Goal: Task Accomplishment & Management: Complete application form

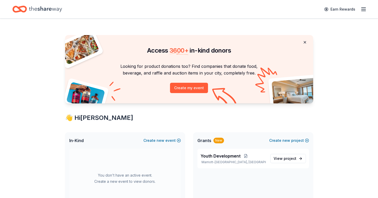
click at [305, 42] on button at bounding box center [304, 42] width 12 height 10
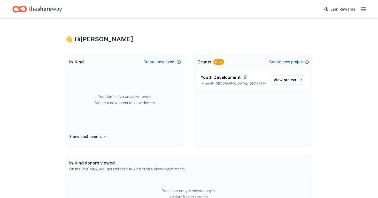
click at [360, 9] on icon "button" at bounding box center [363, 9] width 6 height 6
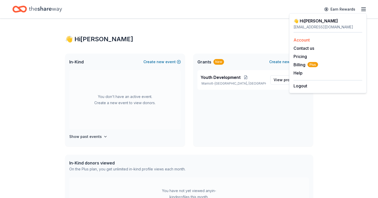
click at [302, 40] on link "Account" at bounding box center [301, 39] width 16 height 5
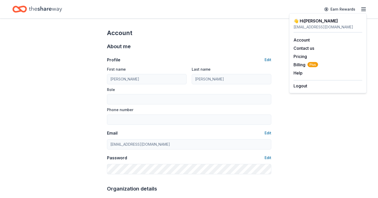
click at [34, 11] on icon "Home" at bounding box center [45, 9] width 33 height 11
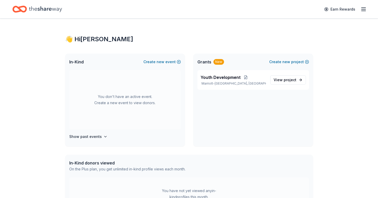
click at [22, 10] on icon "Home" at bounding box center [19, 9] width 14 height 12
click at [362, 9] on line "button" at bounding box center [363, 9] width 4 height 0
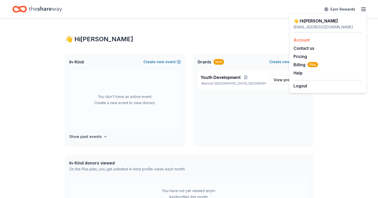
click at [304, 39] on link "Account" at bounding box center [301, 39] width 16 height 5
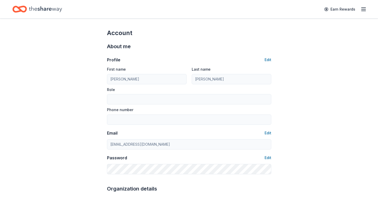
click at [40, 9] on icon "Home" at bounding box center [45, 9] width 33 height 11
click at [20, 10] on icon "Home" at bounding box center [17, 8] width 8 height 5
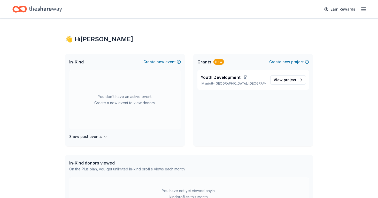
click at [43, 9] on icon "Home" at bounding box center [45, 9] width 33 height 6
click at [366, 12] on icon "button" at bounding box center [363, 9] width 6 height 6
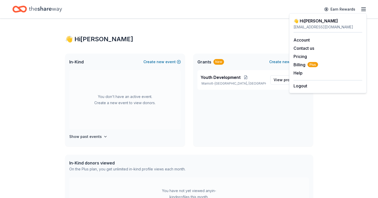
click at [330, 111] on div "👋 Hi [PERSON_NAME] In-Kind Create new event You don't have an active event. Cre…" at bounding box center [189, 164] width 378 height 291
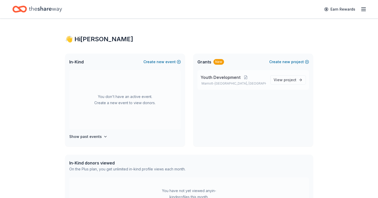
click at [216, 78] on span "Youth Development" at bounding box center [220, 77] width 40 height 6
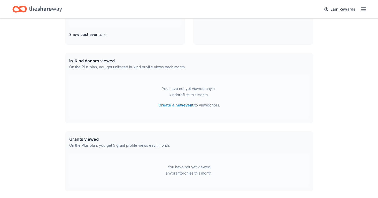
scroll to position [107, 0]
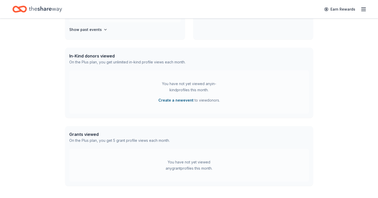
click at [171, 100] on button "Create a new event" at bounding box center [175, 100] width 35 height 6
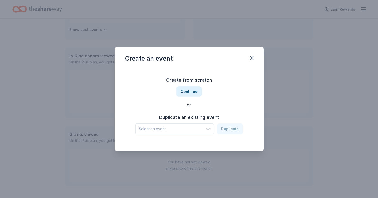
click at [191, 128] on span "Select an event" at bounding box center [171, 129] width 65 height 6
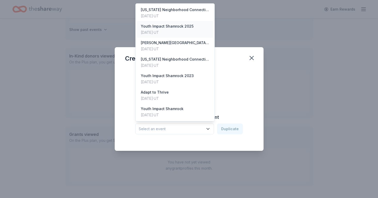
click at [167, 29] on div "Youth Impact Shamrock 2025" at bounding box center [167, 26] width 53 height 6
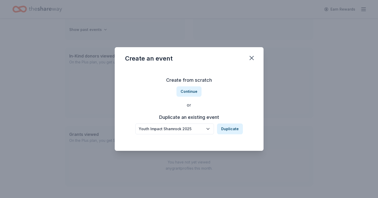
click at [190, 129] on div "Youth Impact Shamrock 2025" at bounding box center [171, 129] width 65 height 6
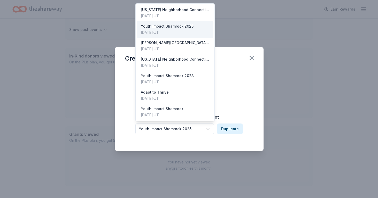
click at [228, 116] on div "Duplicate an existing event Youth Impact Shamrock 2025 Duplicate" at bounding box center [189, 123] width 128 height 21
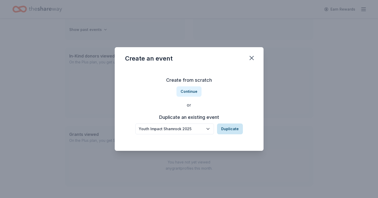
click at [232, 129] on button "Duplicate" at bounding box center [230, 129] width 26 height 11
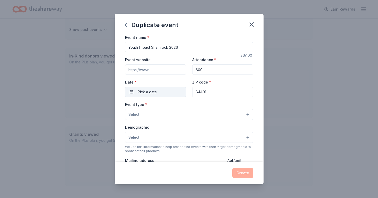
type input "Youth Impact Shamrock 2026"
click at [151, 91] on span "Pick a date" at bounding box center [147, 92] width 19 height 6
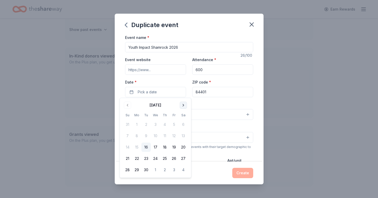
click at [183, 104] on button "Go to next month" at bounding box center [183, 105] width 7 height 7
click at [182, 104] on button "Go to next month" at bounding box center [183, 105] width 7 height 7
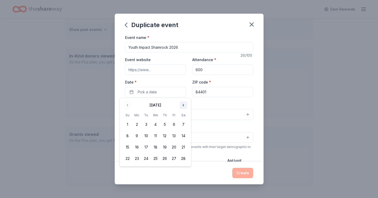
click at [182, 104] on button "Go to next month" at bounding box center [183, 105] width 7 height 7
click at [183, 137] on button "14" at bounding box center [183, 135] width 9 height 9
click at [257, 103] on div "Event name * Youth Impact Shamrock 2026 26 /100 Event website Attendance * 600 …" at bounding box center [189, 98] width 149 height 128
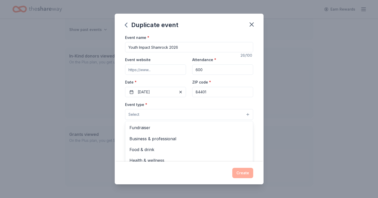
click at [246, 113] on button "Select" at bounding box center [189, 114] width 128 height 11
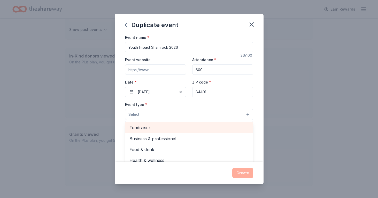
click at [153, 125] on span "Fundraiser" at bounding box center [188, 127] width 119 height 7
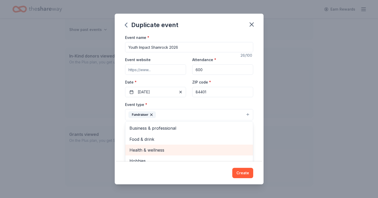
scroll to position [13, 0]
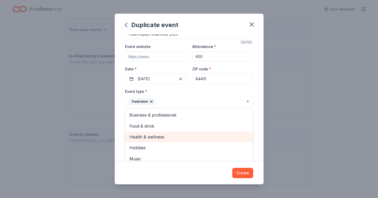
drag, startPoint x: 251, startPoint y: 135, endPoint x: 250, endPoint y: 167, distance: 31.5
click at [250, 167] on div "Duplicate event Event name * Youth Impact Shamrock 2026 26 /100 Event website A…" at bounding box center [189, 99] width 149 height 171
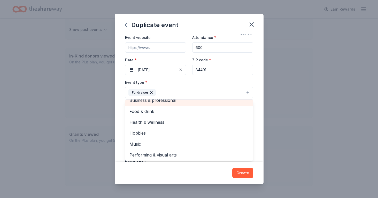
scroll to position [1, 0]
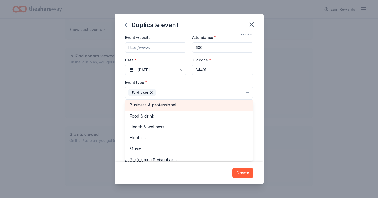
click at [180, 100] on div "Business & professional" at bounding box center [189, 105] width 128 height 11
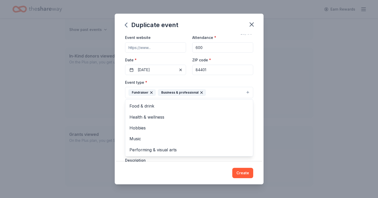
click at [256, 114] on div "Event name * Youth Impact Shamrock 2026 26 /100 Event website Attendance * 600 …" at bounding box center [189, 98] width 149 height 128
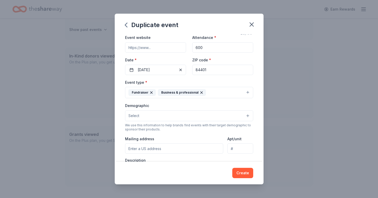
click at [154, 118] on button "Select" at bounding box center [189, 115] width 128 height 11
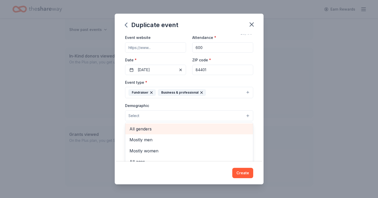
click at [151, 132] on div "All genders" at bounding box center [189, 129] width 128 height 11
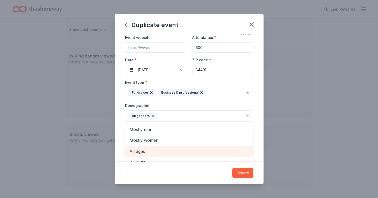
click at [164, 150] on span "All ages" at bounding box center [188, 151] width 119 height 7
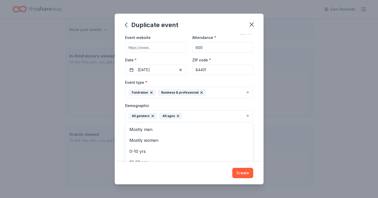
click at [258, 139] on div "Event name * Youth Impact Shamrock 2026 26 /100 Event website Attendance * 600 …" at bounding box center [189, 98] width 149 height 128
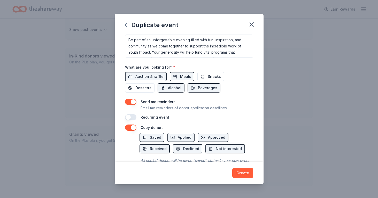
scroll to position [155, 0]
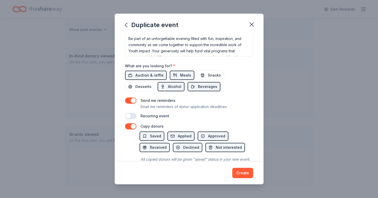
click at [130, 100] on button "button" at bounding box center [130, 101] width 11 height 6
click at [130, 115] on button "button" at bounding box center [130, 116] width 11 height 6
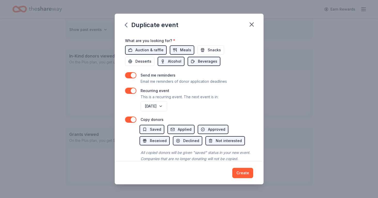
scroll to position [188, 0]
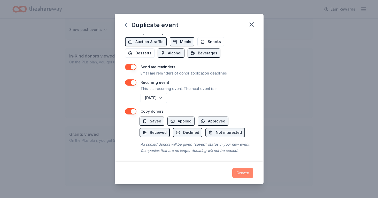
click at [244, 172] on button "Create" at bounding box center [242, 173] width 21 height 10
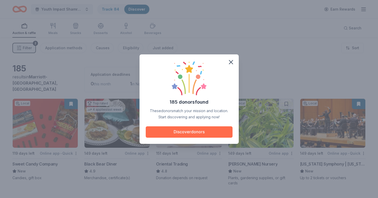
click at [190, 133] on button "Discover donors" at bounding box center [189, 132] width 87 height 11
